Goal: Find specific page/section: Find specific page/section

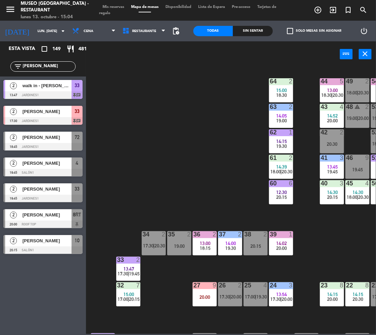
scroll to position [16, 0]
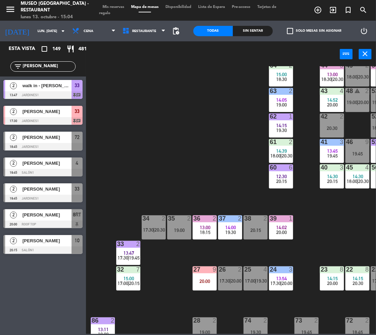
click at [60, 64] on input "[PERSON_NAME]" at bounding box center [48, 67] width 53 height 8
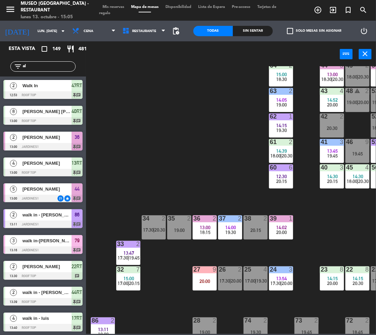
type input "a"
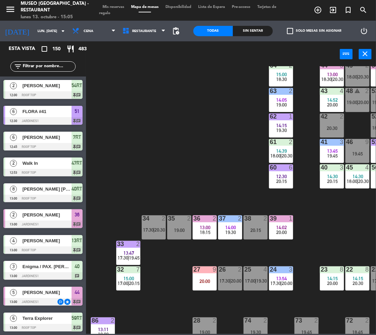
click at [63, 67] on input "text" at bounding box center [48, 67] width 53 height 8
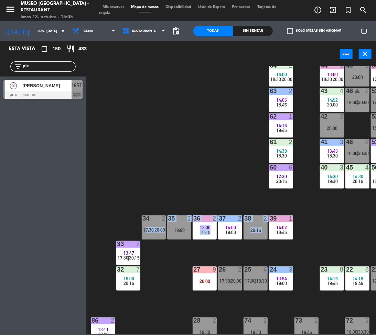
drag, startPoint x: 145, startPoint y: 208, endPoint x: 107, endPoint y: 298, distance: 97.8
click at [107, 298] on div "44 5 13:00 18:30 | 20:30 49 2 20:00 54 5 13:30 17:00 | 19:45 64 2 15:00 18:30 |…" at bounding box center [233, 199] width 286 height 267
click at [35, 67] on input "pie" at bounding box center [48, 67] width 53 height 8
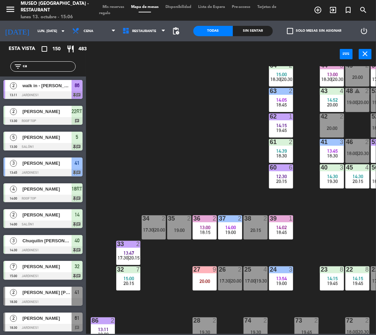
type input "c"
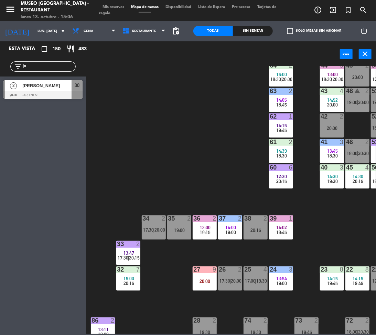
type input "j"
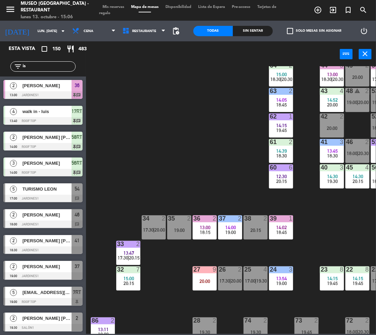
type input "i"
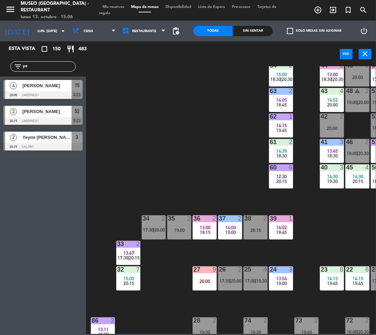
type input "y"
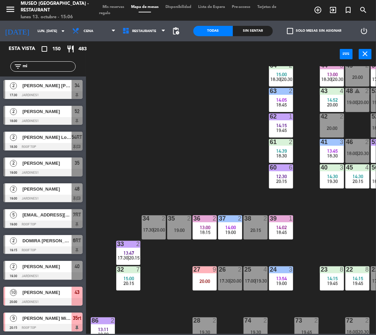
type input "m"
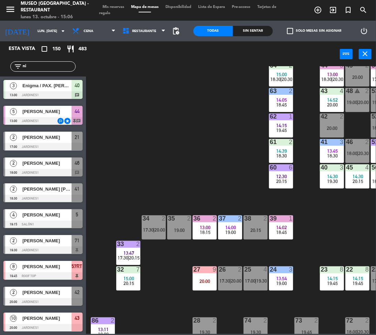
type input "n"
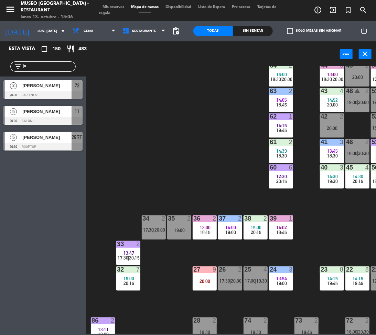
type input "j"
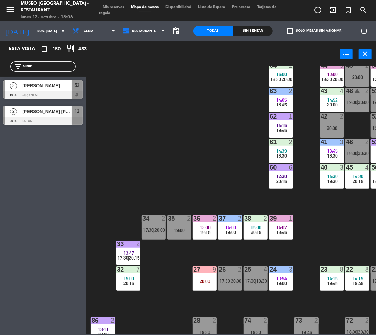
type input "ramo"
click at [188, 149] on div "44 5 13:00 18:30 | 20:30 49 2 20:00 54 5 13:30 17:00 | 19:45 64 2 15:00 18:30 |…" at bounding box center [233, 199] width 286 height 267
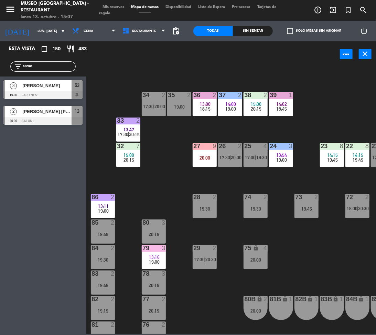
scroll to position [145, 0]
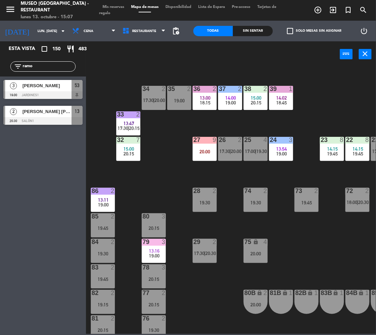
click at [355, 202] on span "18:00" at bounding box center [352, 202] width 11 height 6
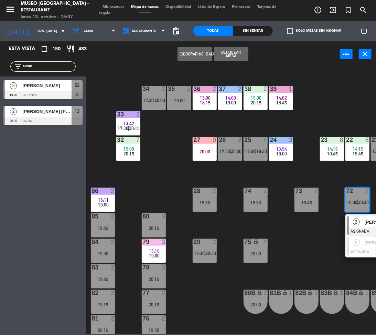
click at [360, 221] on div "2" at bounding box center [356, 221] width 15 height 11
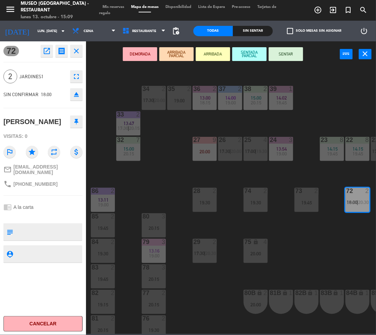
click at [320, 109] on div "44 5 13:00 18:30 | 20:30 49 2 20:00 54 5 13:30 17:00 | 19:45 64 2 15:00 18:30 |…" at bounding box center [233, 199] width 286 height 267
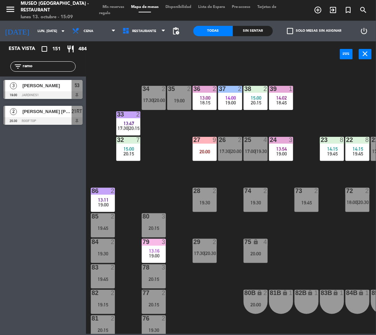
click at [34, 63] on input "ramo" at bounding box center [48, 67] width 53 height 8
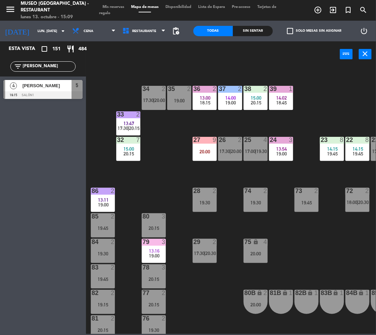
type input "[PERSON_NAME]"
click at [46, 85] on span "[PERSON_NAME]" at bounding box center [46, 85] width 49 height 7
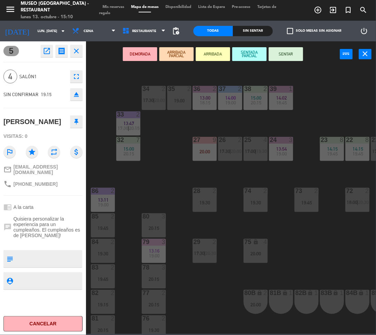
drag, startPoint x: 128, startPoint y: 76, endPoint x: 27, endPoint y: 156, distance: 129.1
click at [51, 138] on div "5 open_in_new receipt 7:15 PM lun., [DATE] 4 personas [PERSON_NAME] Mesa 5 EXPE…" at bounding box center [188, 187] width 376 height 292
click at [93, 96] on div "44 5 18:30 | 20:30 49 2 20:00 54 5 17:00 | 19:45 64 2 15:00 18:30 | 20:30 48 wa…" at bounding box center [233, 199] width 286 height 267
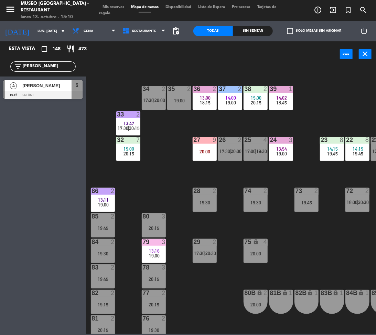
click at [41, 66] on input "[PERSON_NAME]" at bounding box center [48, 67] width 53 height 8
type input "mimb"
click at [57, 95] on div at bounding box center [42, 95] width 79 height 8
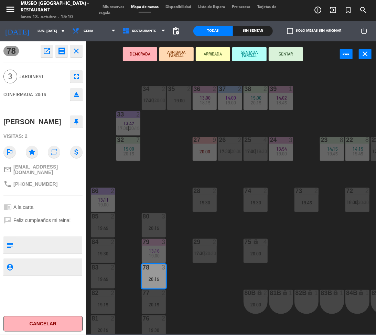
drag, startPoint x: 168, startPoint y: 148, endPoint x: 169, endPoint y: 153, distance: 4.6
click at [169, 153] on div "44 5 18:30 | 20:30 49 2 20:00 54 5 17:00 | 19:45 64 2 15:00 18:30 | 20:30 48 wa…" at bounding box center [233, 199] width 286 height 267
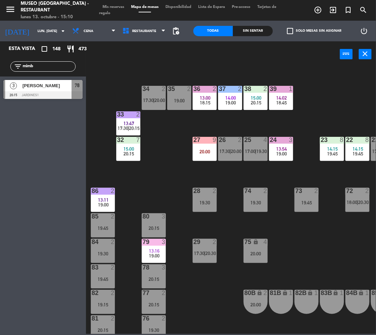
click at [65, 62] on div "filter_list mimb" at bounding box center [42, 66] width 65 height 10
click at [68, 66] on input "mimb" at bounding box center [48, 67] width 53 height 8
type input "aran"
click at [80, 90] on div "2 [PERSON_NAME] 20:00 Jardines1 30" at bounding box center [43, 89] width 86 height 26
